Goal: Navigation & Orientation: Find specific page/section

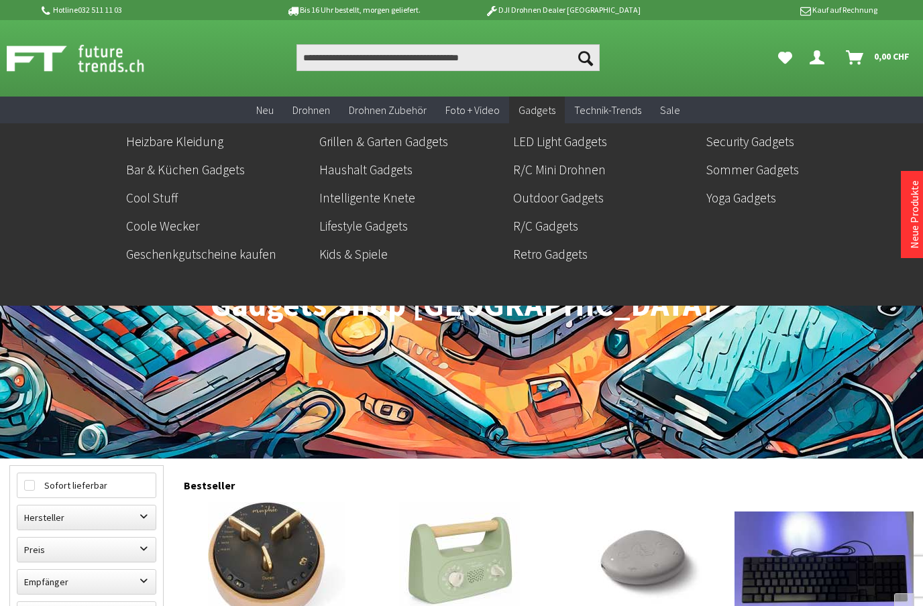
click at [156, 144] on link "Heizbare Kleidung" at bounding box center [217, 141] width 183 height 23
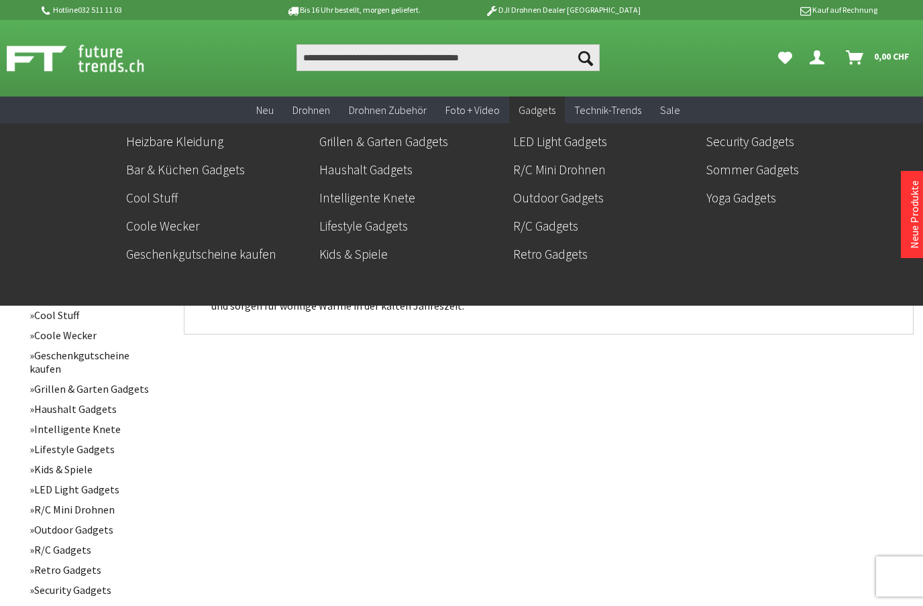
click at [405, 203] on link "Intelligente Knete" at bounding box center [410, 198] width 183 height 23
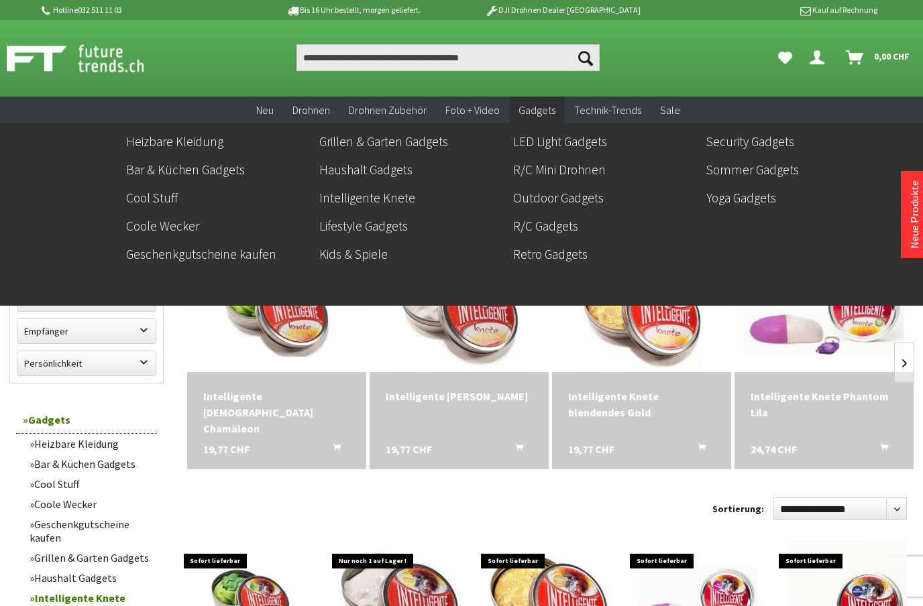
click at [584, 180] on link "R/C Mini Drohnen" at bounding box center [604, 169] width 183 height 23
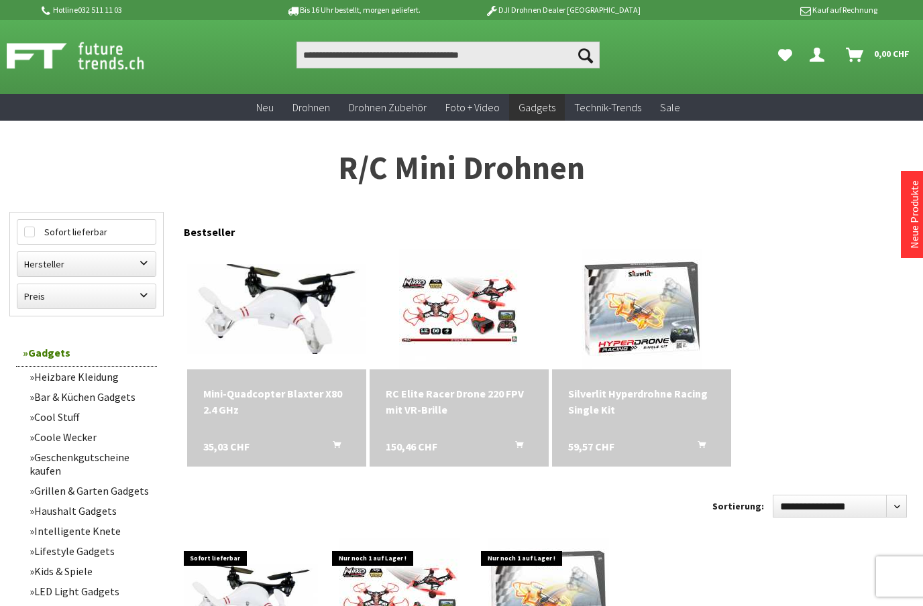
scroll to position [1, 0]
